Goal: Task Accomplishment & Management: Use online tool/utility

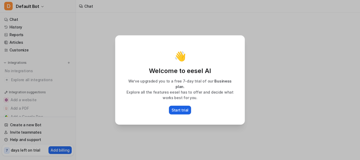
click at [183, 107] on p "Start trial" at bounding box center [179, 110] width 17 height 6
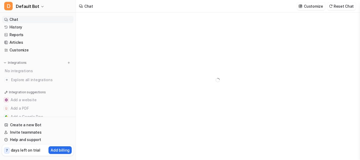
type textarea "**********"
